Goal: Information Seeking & Learning: Learn about a topic

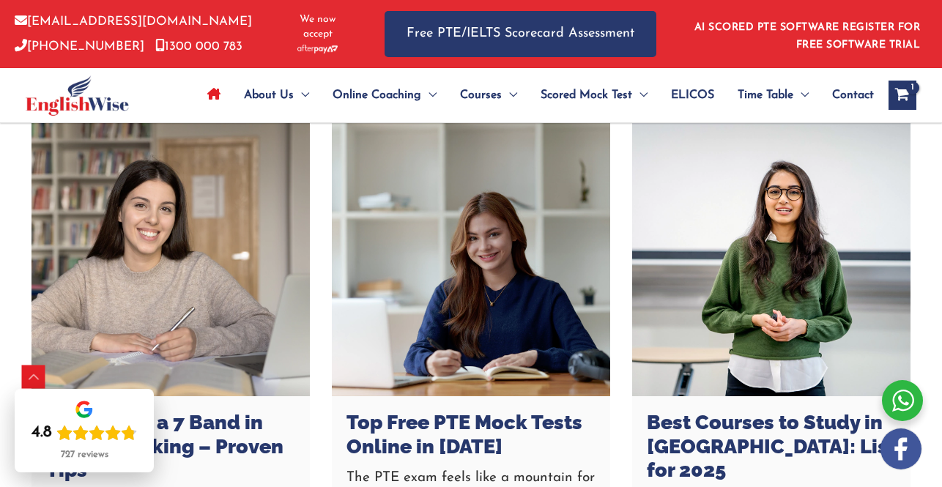
scroll to position [4324, 0]
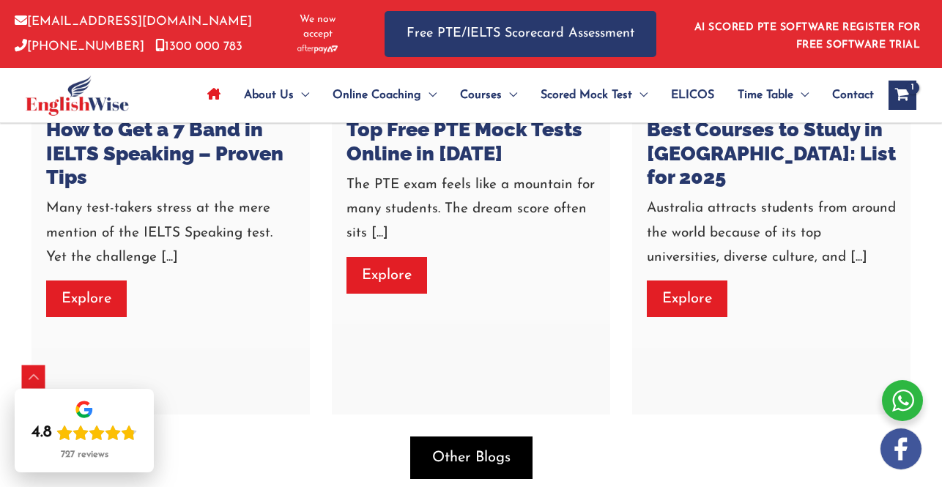
click at [489, 462] on span "Other Blogs" at bounding box center [471, 458] width 78 height 21
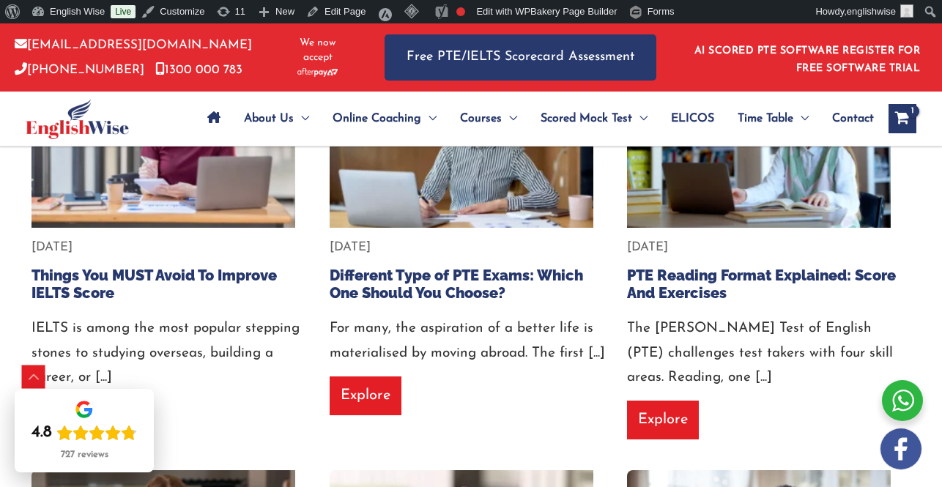
scroll to position [806, 0]
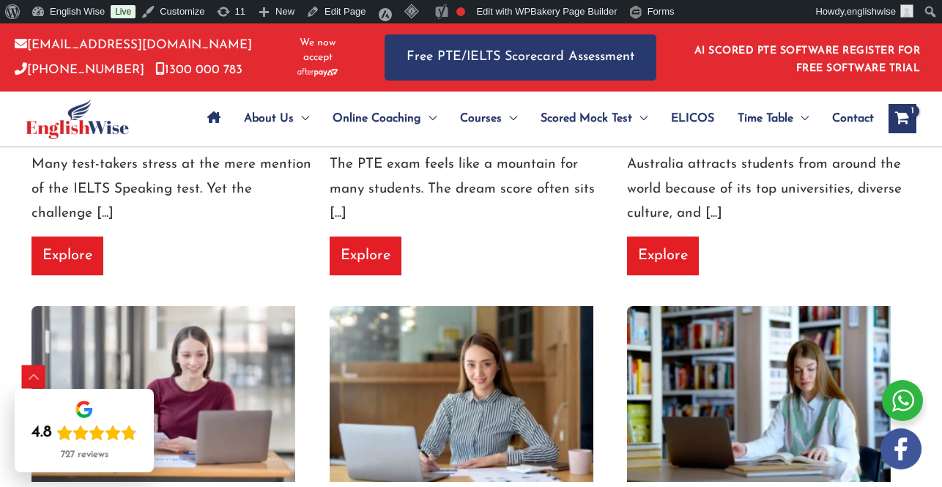
scroll to position [586, 0]
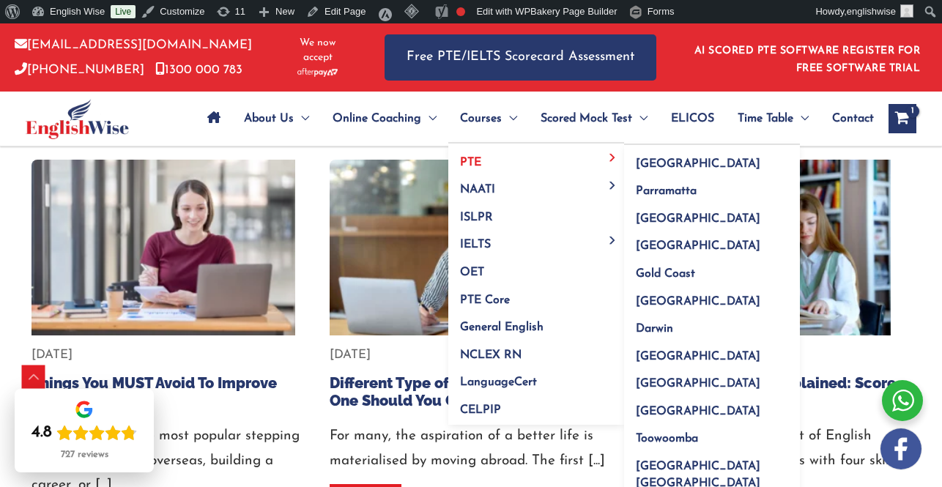
scroll to position [733, 0]
